Goal: Task Accomplishment & Management: Manage account settings

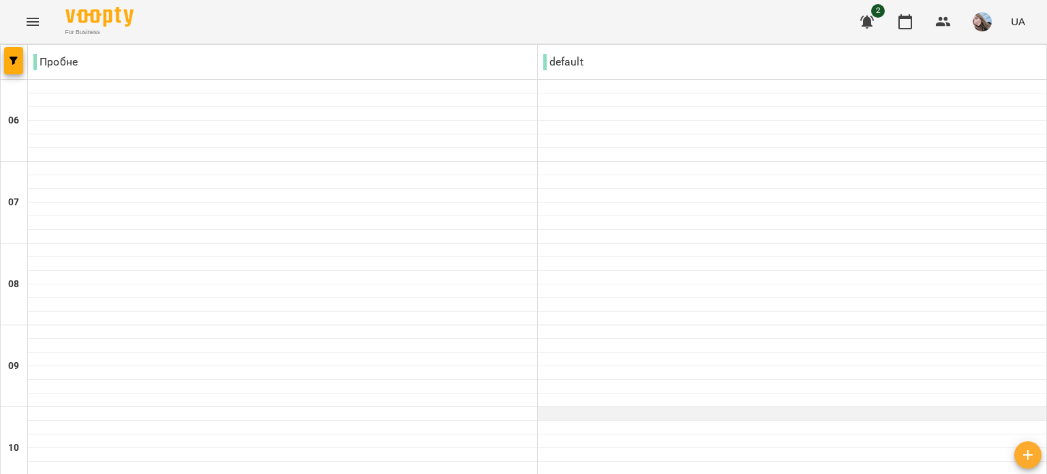
scroll to position [818, 0]
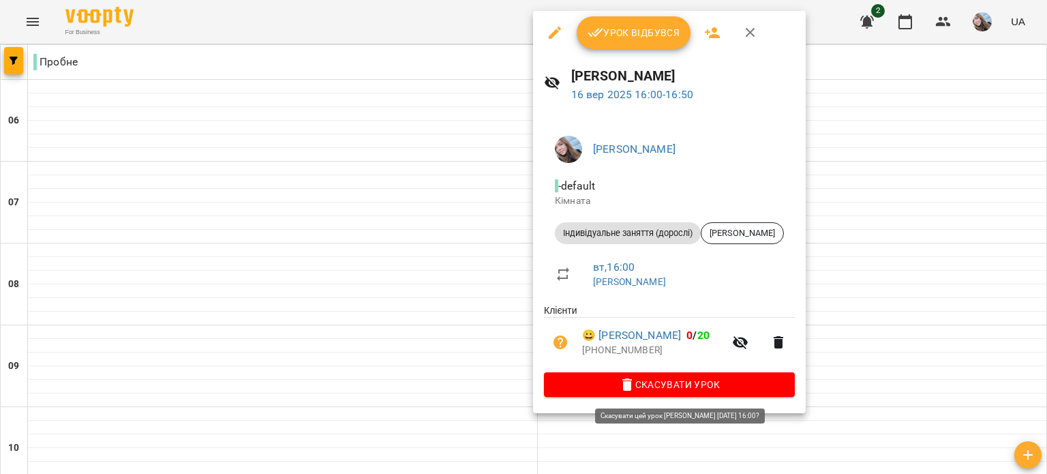
click at [674, 382] on span "Скасувати Урок" at bounding box center [669, 384] width 229 height 16
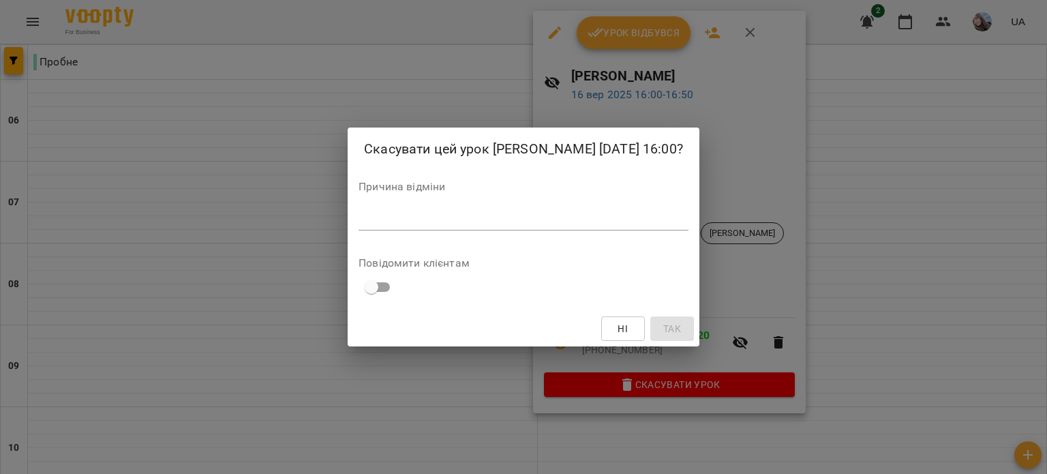
click at [392, 226] on textarea at bounding box center [523, 219] width 330 height 13
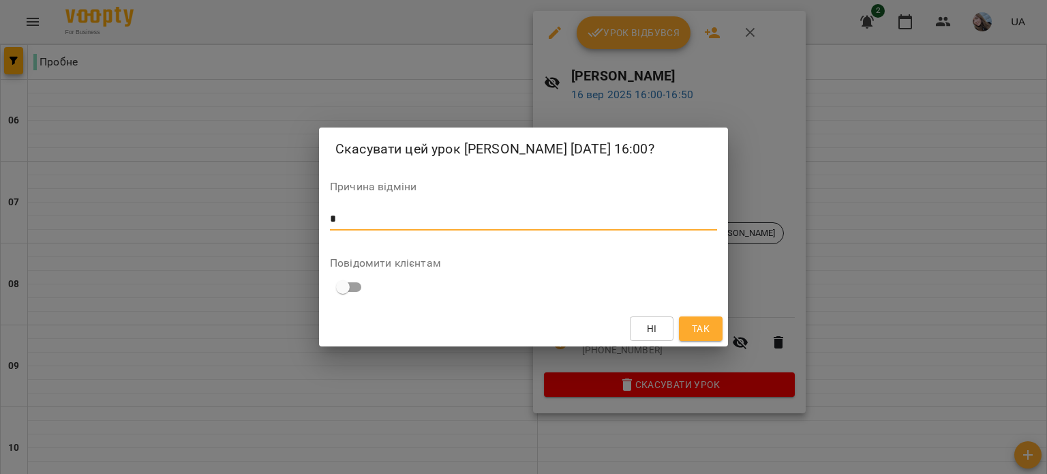
type textarea "*"
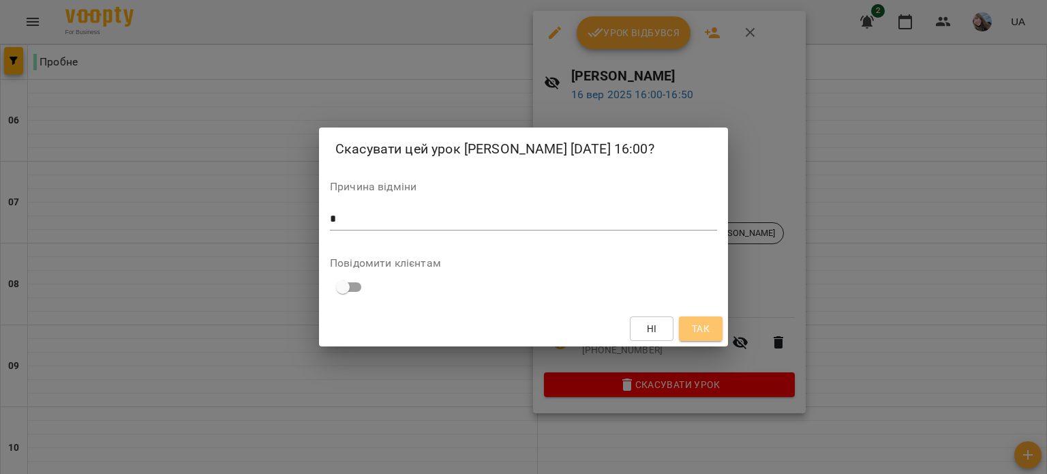
click at [695, 332] on span "Так" at bounding box center [701, 328] width 18 height 16
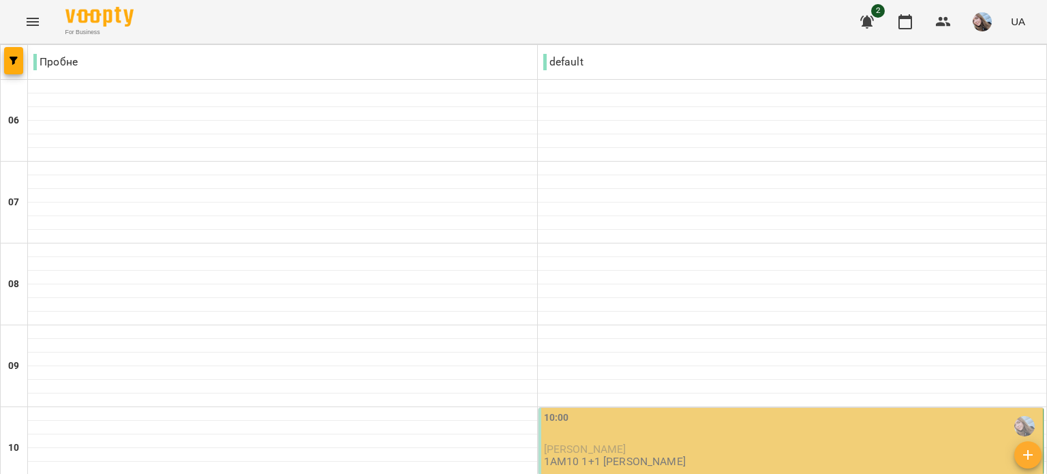
scroll to position [613, 0]
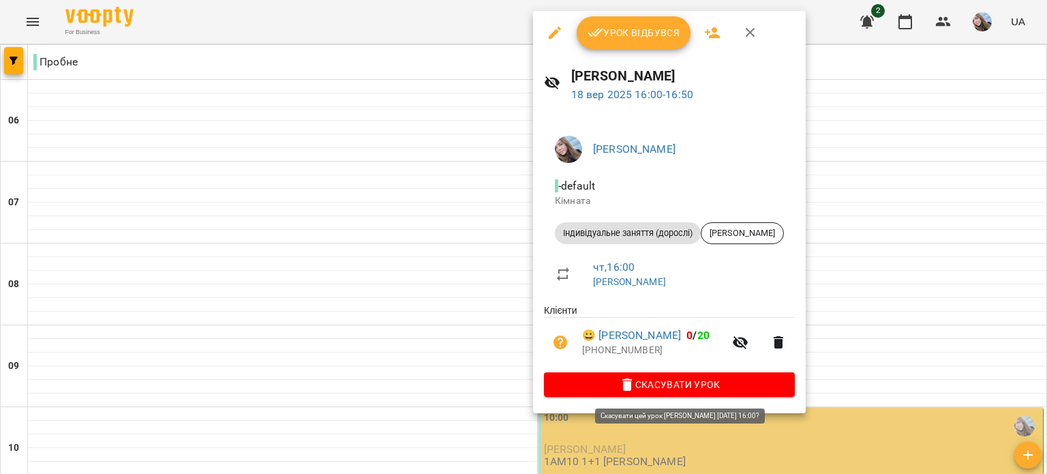
click at [635, 383] on icon "button" at bounding box center [627, 384] width 16 height 16
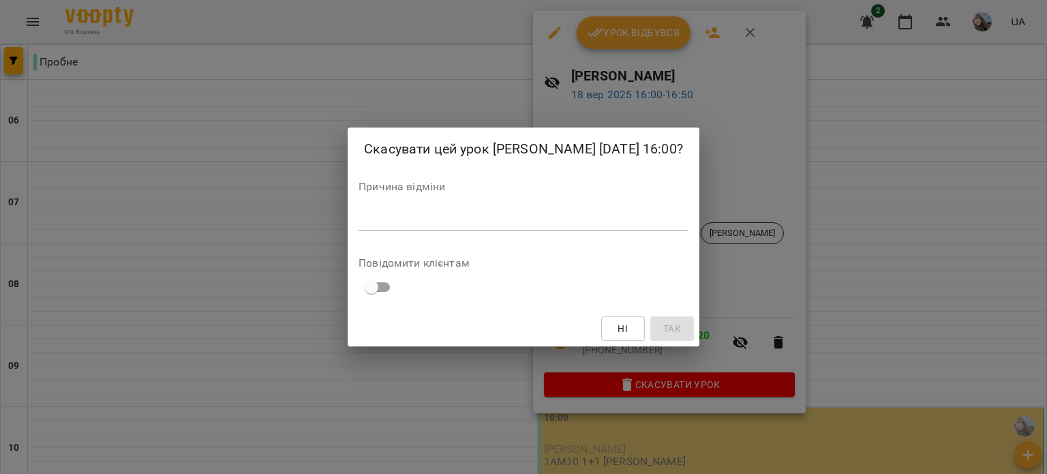
click at [459, 230] on div "*" at bounding box center [523, 219] width 330 height 22
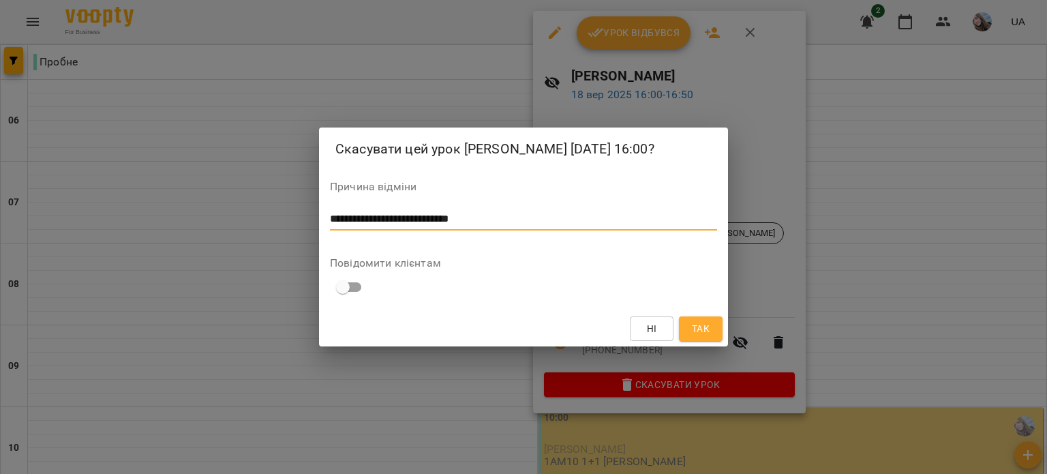
type textarea "**********"
click at [706, 331] on span "Так" at bounding box center [701, 328] width 18 height 16
